Goal: Register for event/course

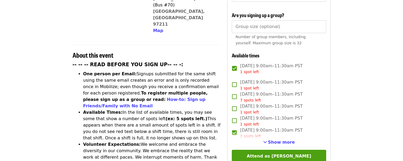
scroll to position [167, 0]
click at [282, 139] on span "Show more" at bounding box center [281, 141] width 27 height 5
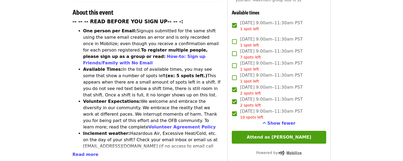
scroll to position [213, 0]
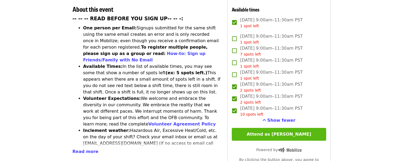
click at [281, 128] on button "Attend as [PERSON_NAME]" at bounding box center [279, 134] width 94 height 13
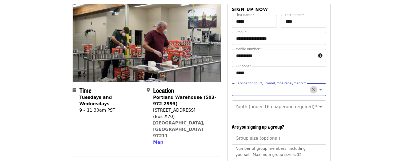
click at [314, 88] on icon "Clear" at bounding box center [313, 89] width 3 height 3
click at [310, 86] on div at bounding box center [317, 89] width 14 height 7
click at [321, 89] on icon "Open" at bounding box center [320, 89] width 3 height 1
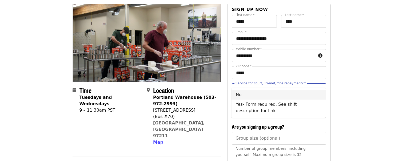
click at [241, 94] on li "No" at bounding box center [279, 95] width 94 height 10
type input "**"
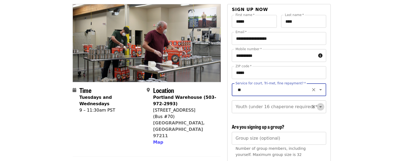
click at [321, 103] on icon "Open" at bounding box center [320, 106] width 6 height 6
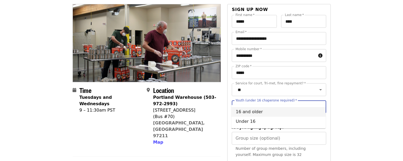
click at [251, 113] on li "16 and older" at bounding box center [279, 112] width 94 height 10
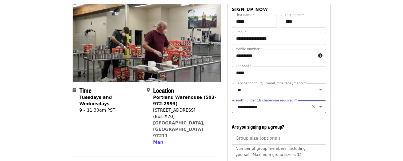
type input "**********"
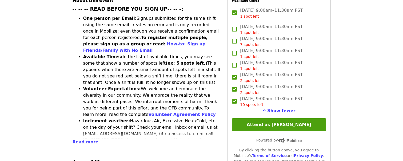
scroll to position [229, 0]
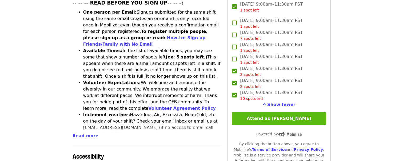
click at [285, 112] on button "Attend as [PERSON_NAME]" at bounding box center [279, 118] width 94 height 13
